Goal: Information Seeking & Learning: Learn about a topic

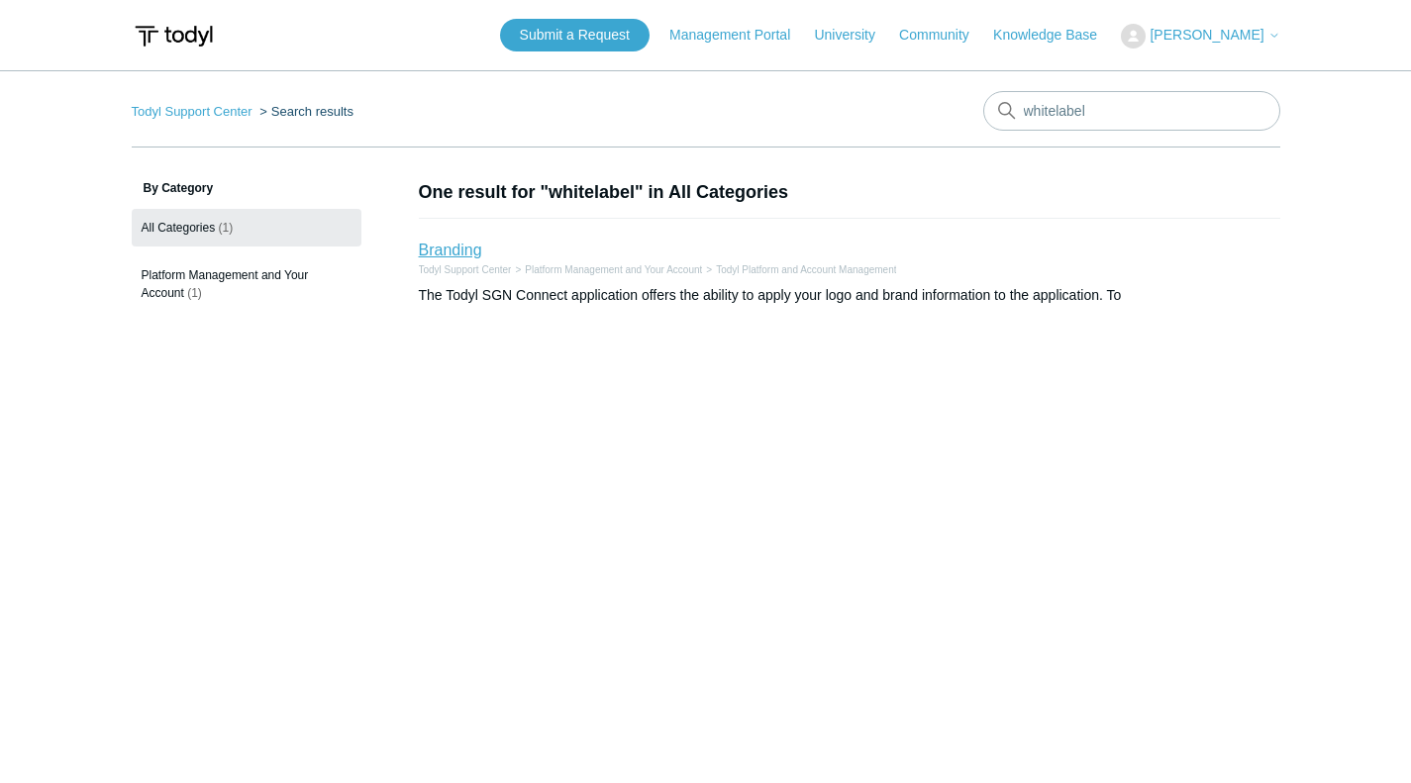
click at [452, 244] on link "Branding" at bounding box center [450, 250] width 63 height 17
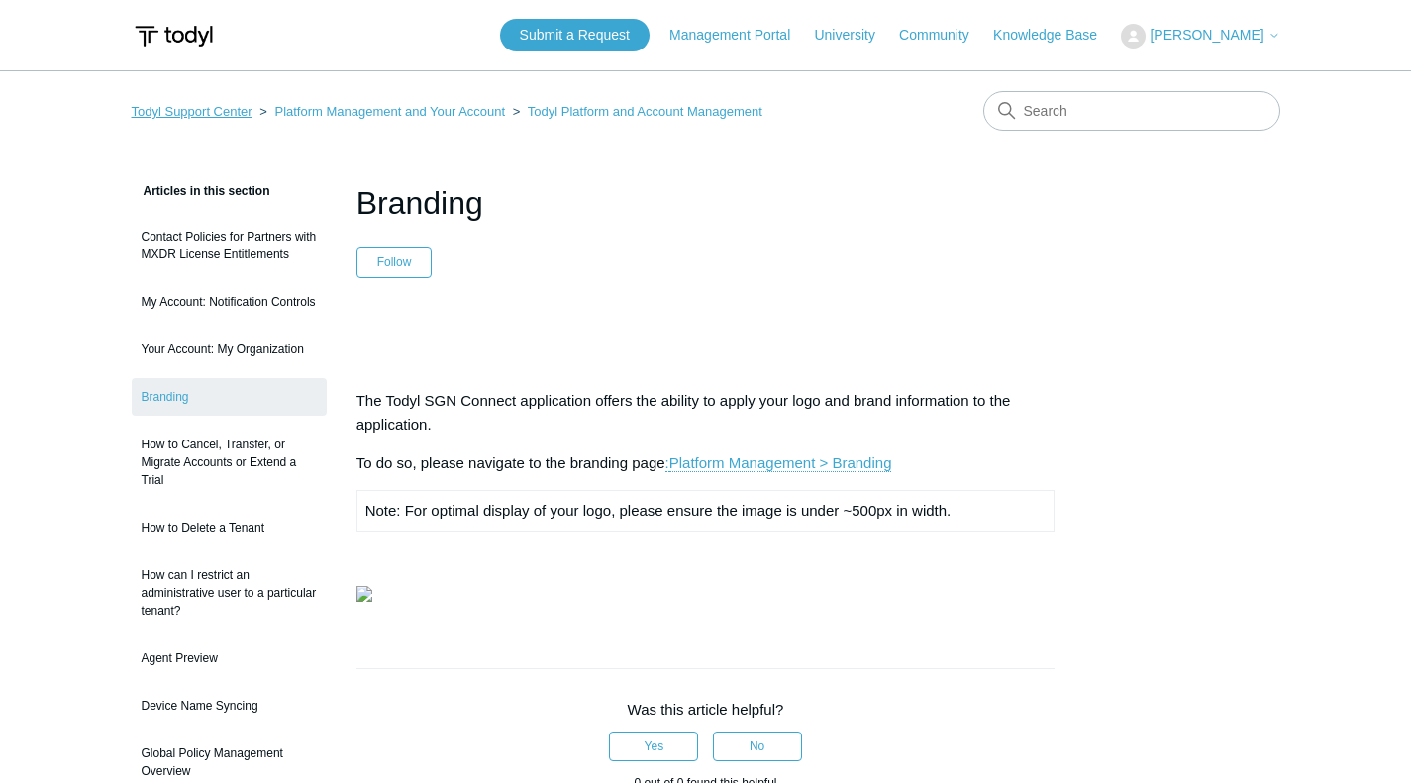
click at [237, 111] on link "Todyl Support Center" at bounding box center [192, 111] width 121 height 15
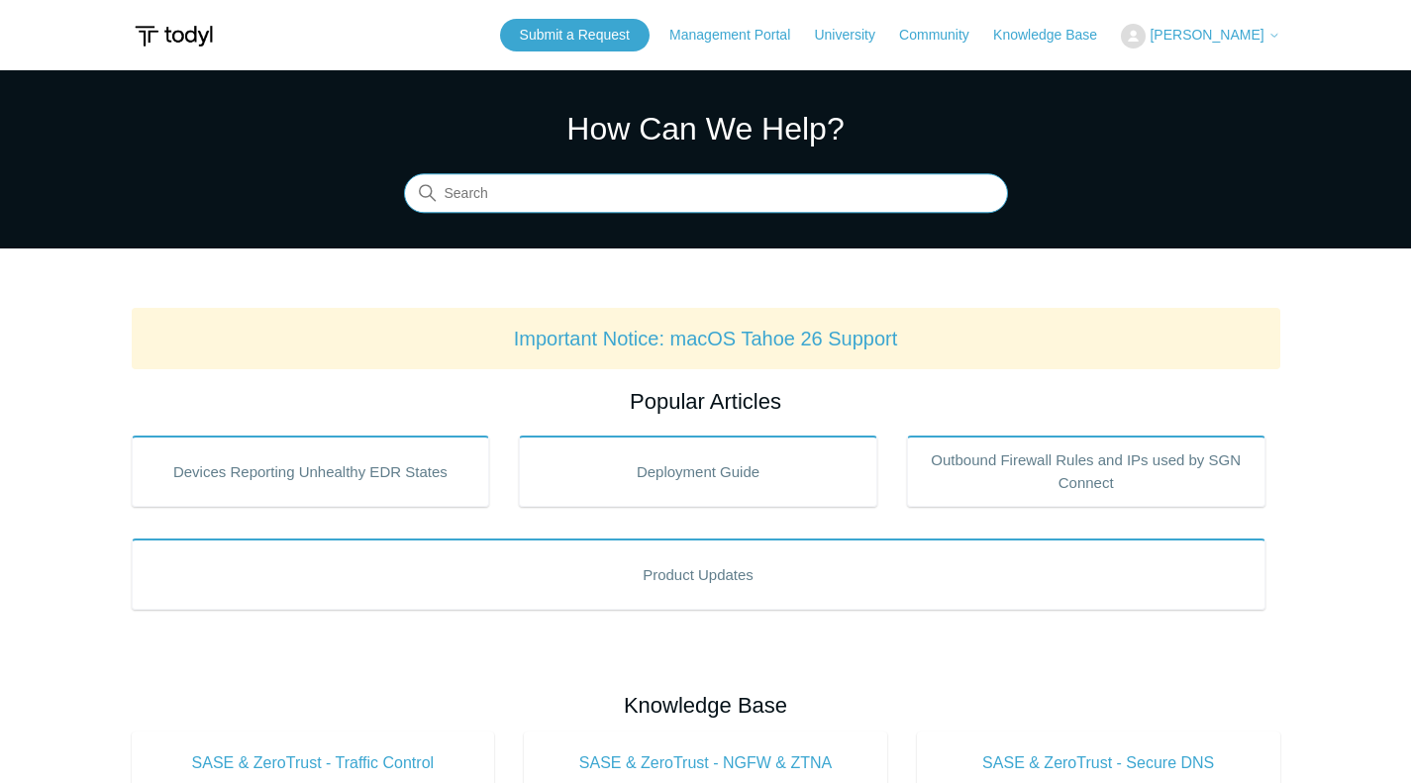
click at [591, 191] on input "Search" at bounding box center [706, 194] width 604 height 40
type input "branding"
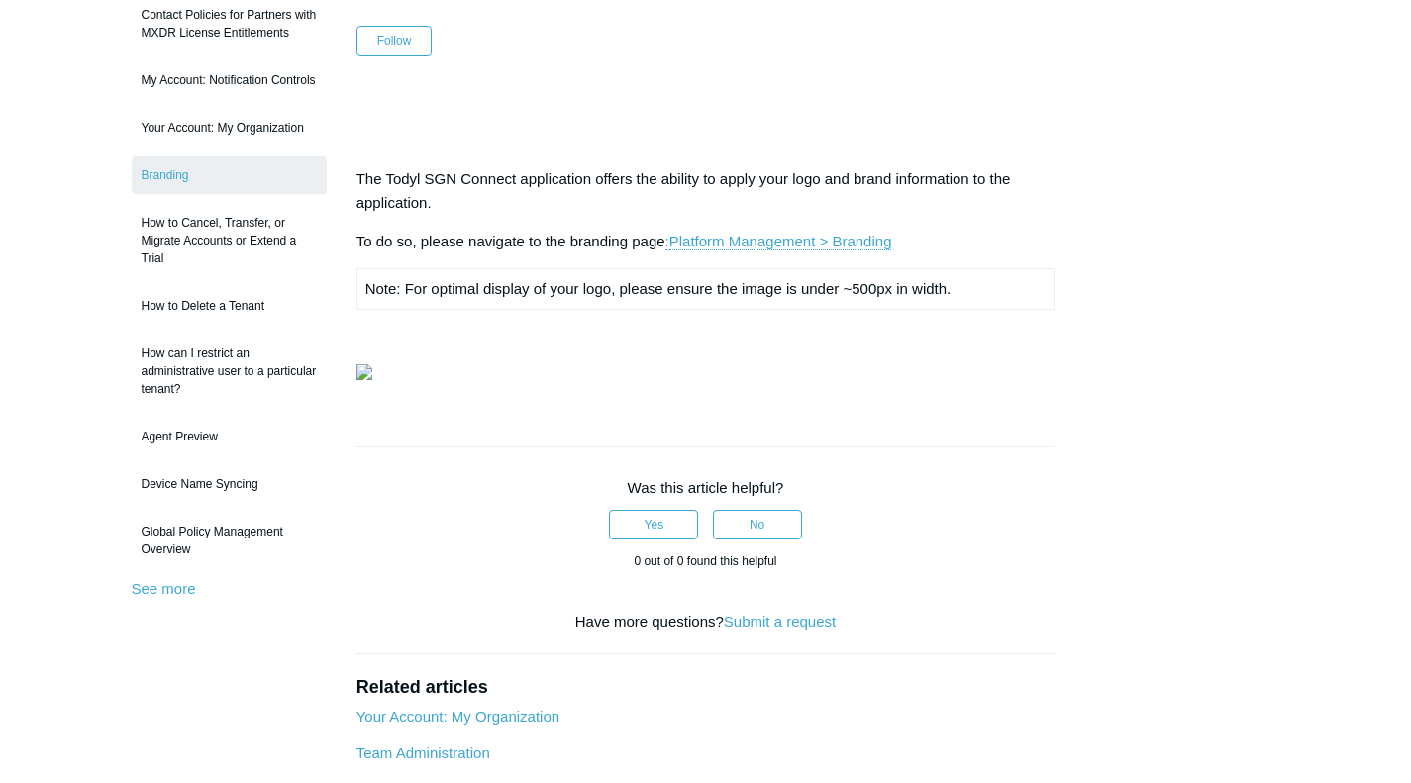
scroll to position [198, 0]
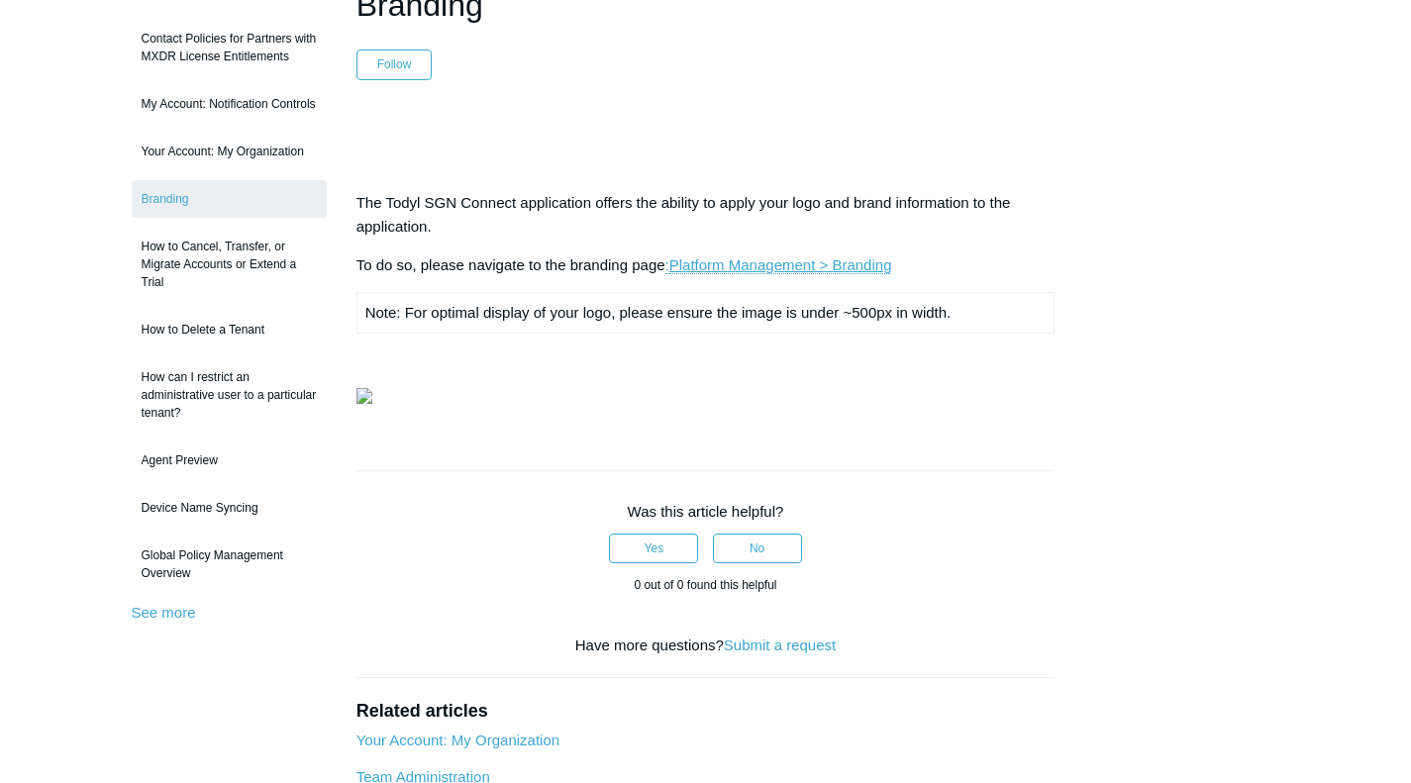
click at [759, 265] on link "Platform Management > Branding" at bounding box center [780, 265] width 223 height 18
